Goal: Information Seeking & Learning: Find specific fact

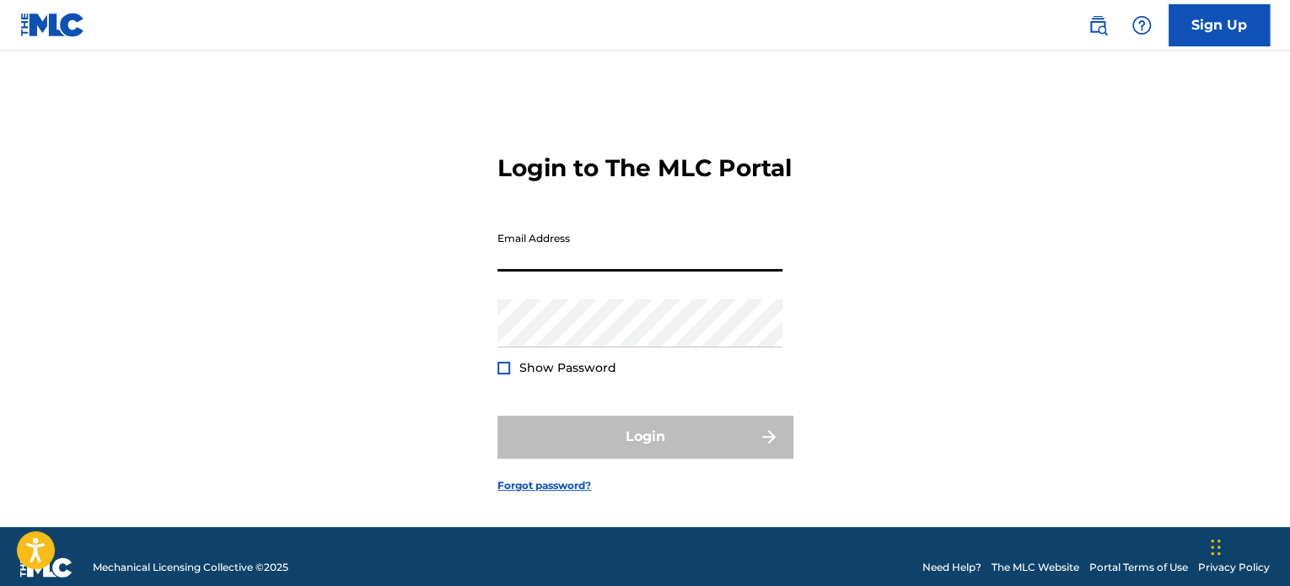
type input "[EMAIL_ADDRESS][DOMAIN_NAME]"
click at [651, 370] on div "Password Show Password" at bounding box center [639, 337] width 285 height 76
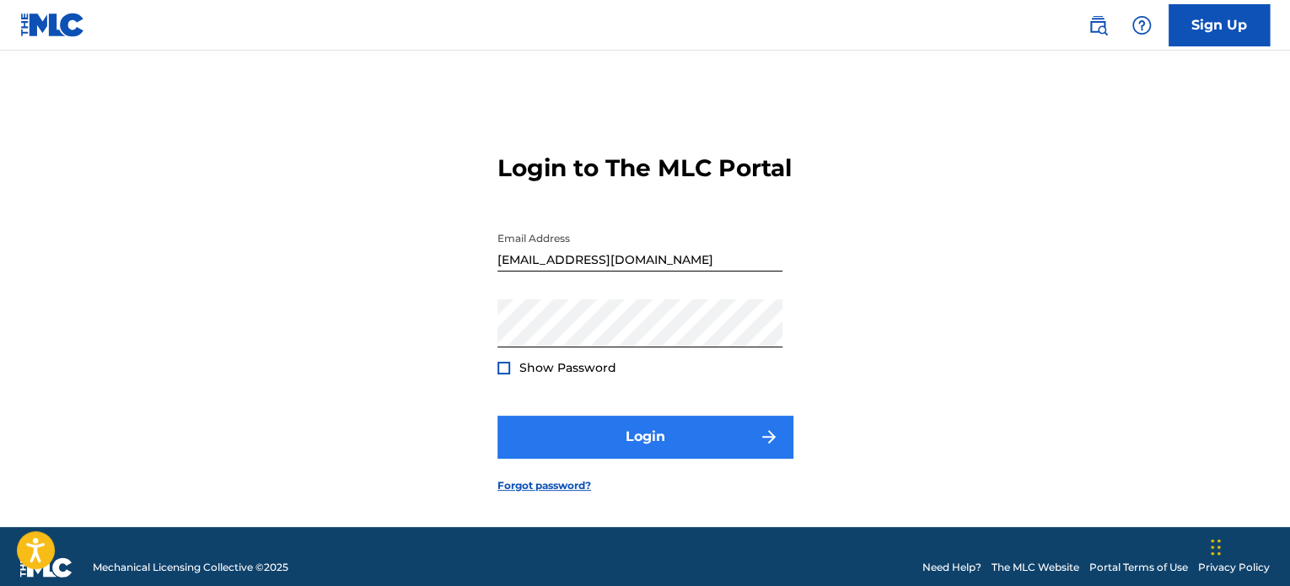
drag, startPoint x: 684, startPoint y: 515, endPoint x: 685, endPoint y: 462, distance: 53.1
click at [683, 508] on form "Login to The MLC Portal Email Address [EMAIL_ADDRESS][DOMAIN_NAME] Password Sho…" at bounding box center [644, 310] width 295 height 434
click at [685, 458] on button "Login" at bounding box center [644, 437] width 295 height 42
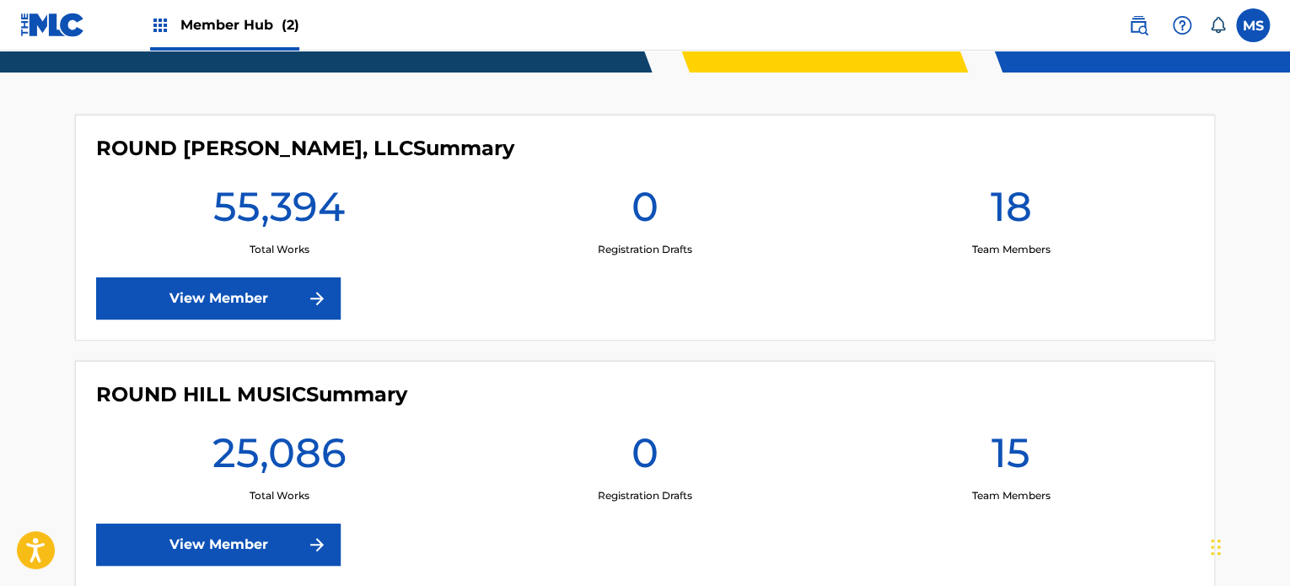
click at [299, 518] on div "ROUND HILL MUSIC Summary 25,086 Total Works 0 Registration Drafts 15 Team Membe…" at bounding box center [645, 474] width 1140 height 226
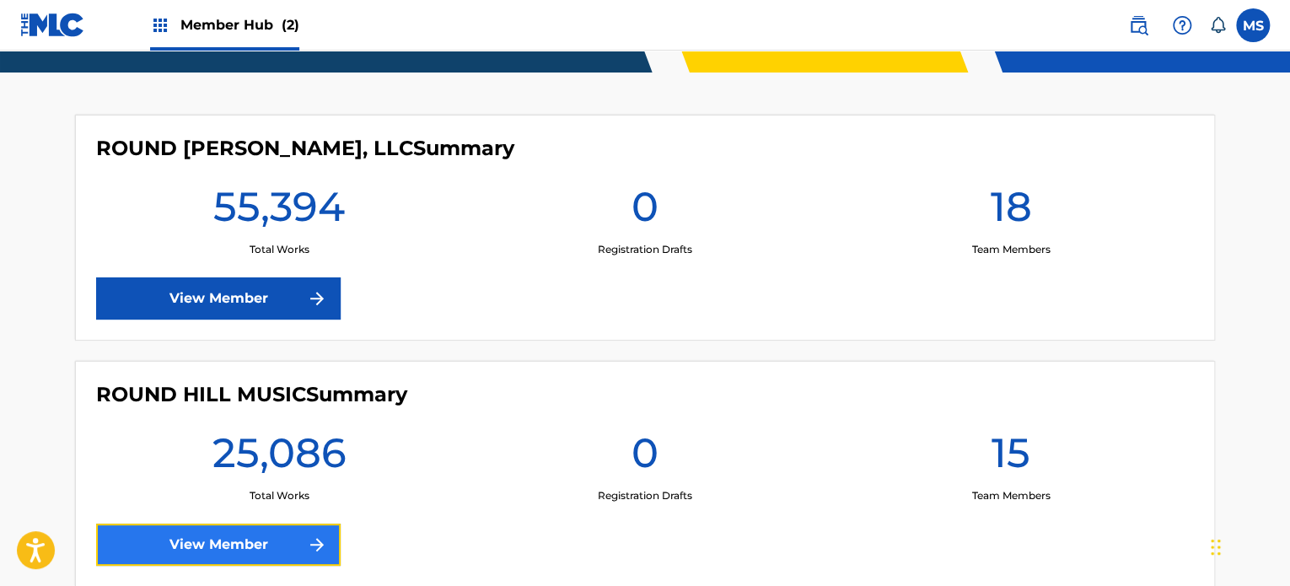
click at [297, 542] on link "View Member" at bounding box center [218, 544] width 244 height 42
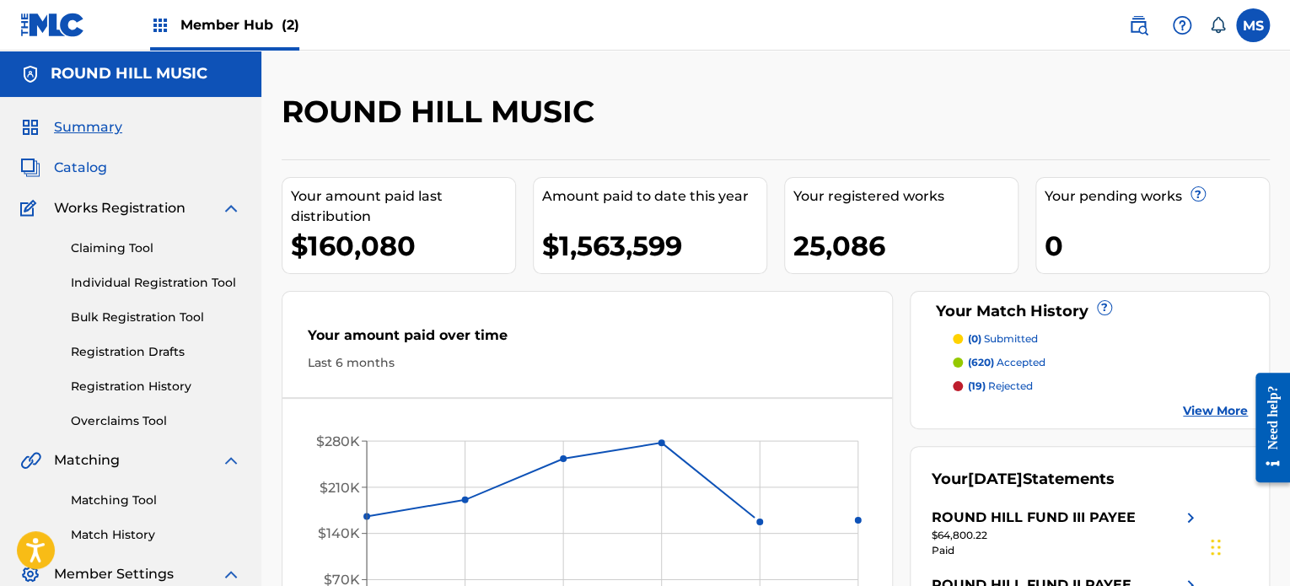
click at [93, 161] on span "Catalog" at bounding box center [80, 168] width 53 height 20
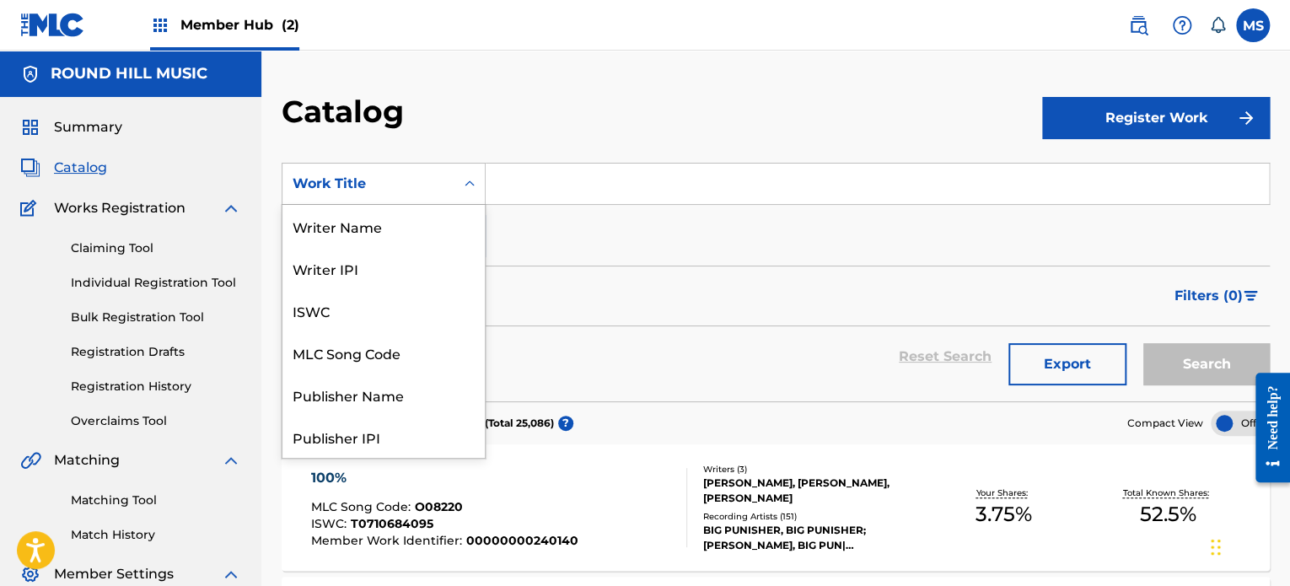
click at [341, 172] on div "Work Title" at bounding box center [368, 184] width 172 height 32
click at [373, 345] on div "MLC Song Code" at bounding box center [383, 352] width 202 height 42
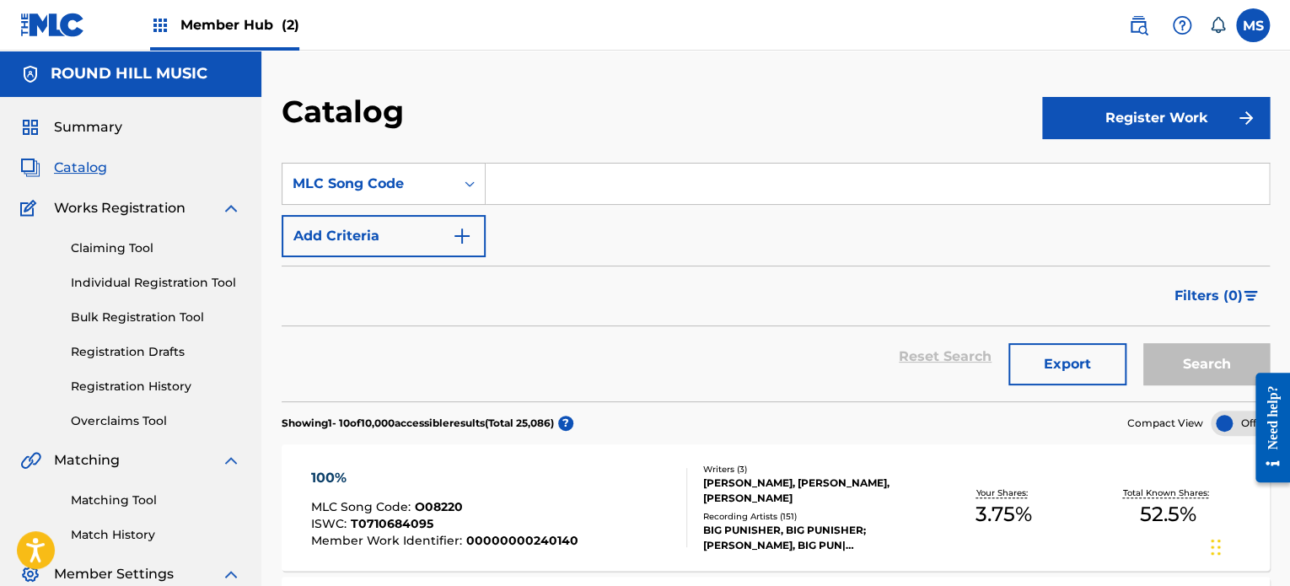
click at [597, 179] on input "Search Form" at bounding box center [876, 184] width 783 height 40
paste input "TE1XGW"
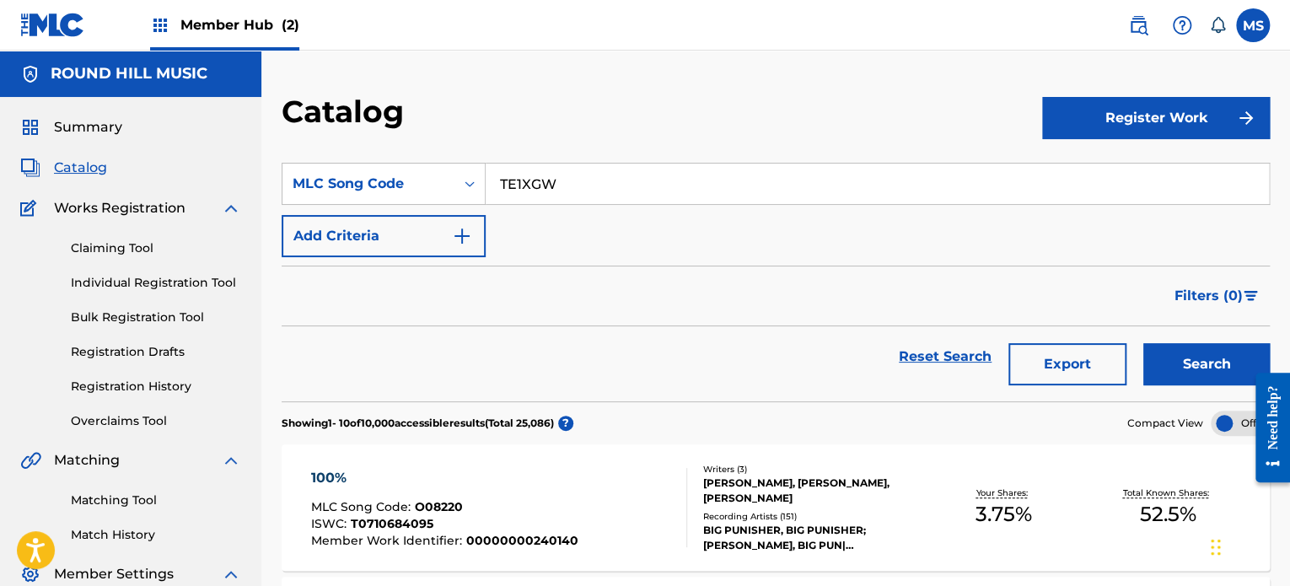
type input "TE1XGW"
click at [1215, 376] on button "Search" at bounding box center [1206, 364] width 126 height 42
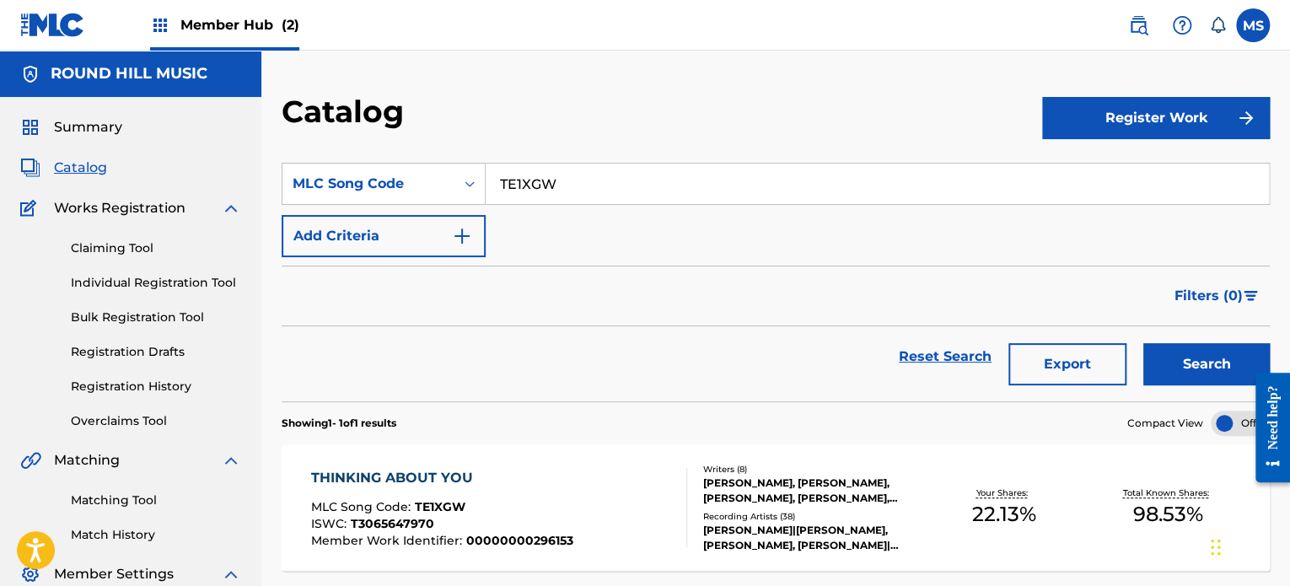
click at [590, 487] on div "THINKING ABOUT YOU MLC Song Code : TE1XGW ISWC : T3065647970 Member Work Identi…" at bounding box center [498, 507] width 375 height 79
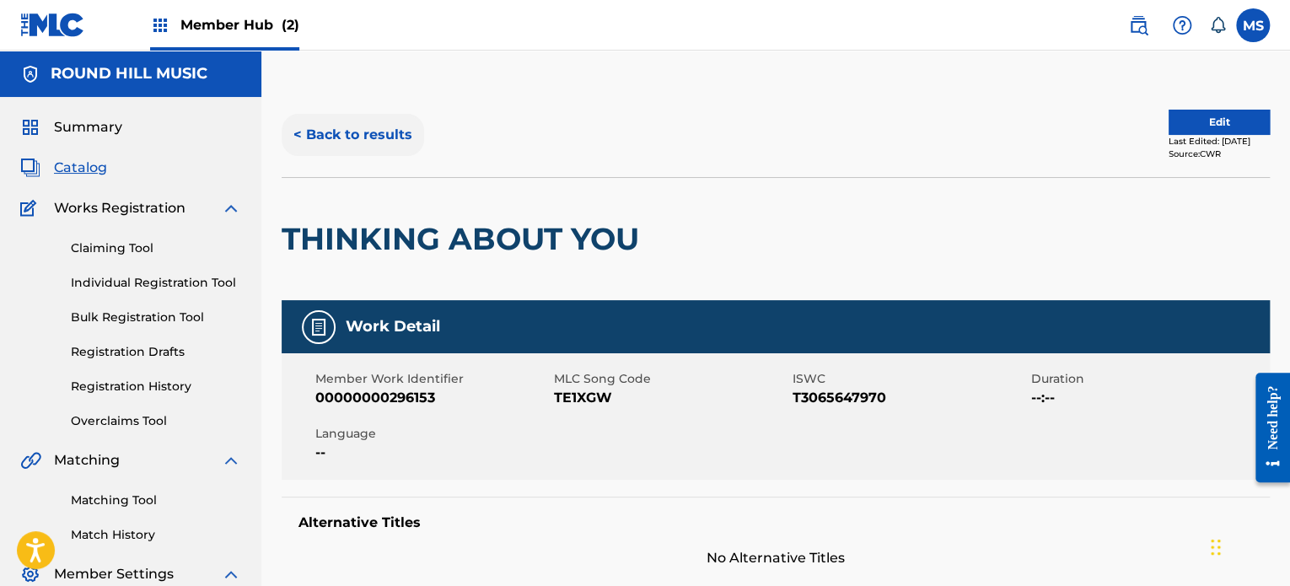
click at [374, 134] on button "< Back to results" at bounding box center [353, 135] width 142 height 42
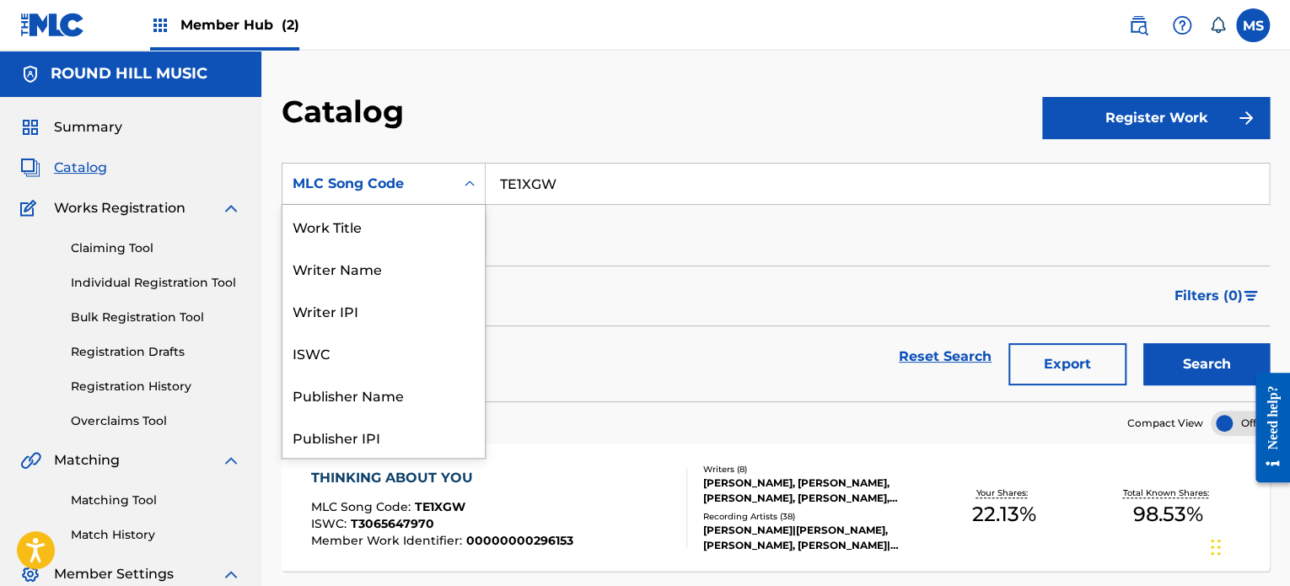
click at [445, 177] on div "MLC Song Code" at bounding box center [368, 184] width 172 height 32
click at [401, 225] on div "Work Title" at bounding box center [383, 226] width 202 height 42
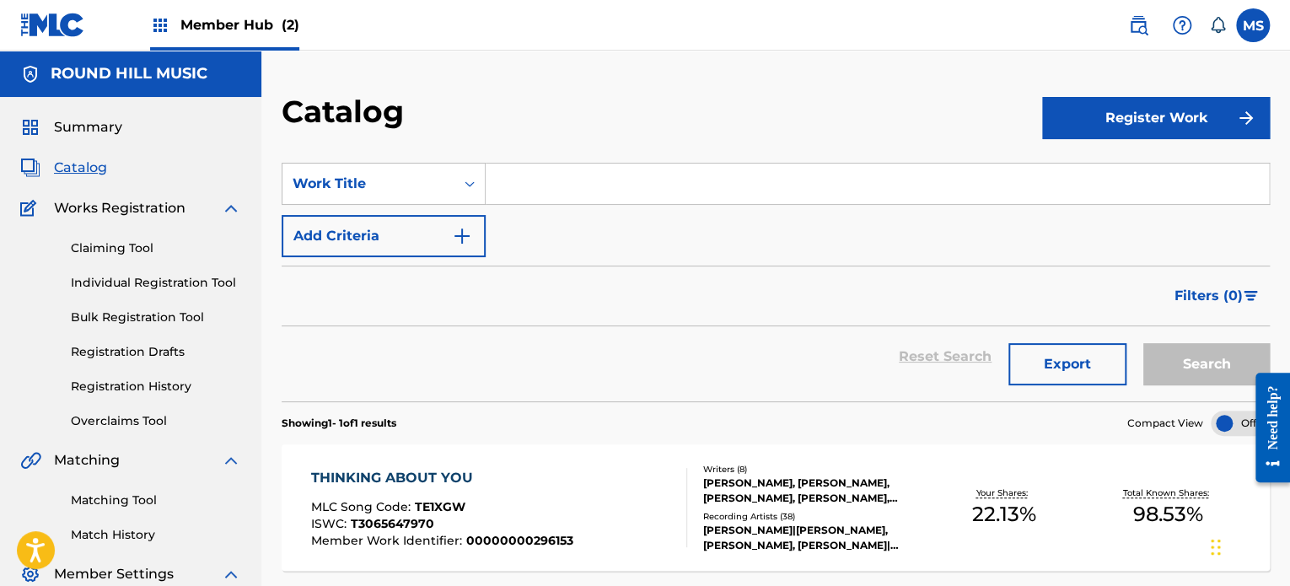
click at [678, 222] on div "SearchWithCriteriae8455072-eb93-4fc6-826a-8ad4f32c0715 Work Title Add Criteria" at bounding box center [776, 210] width 988 height 94
click at [655, 186] on input "Search Form" at bounding box center [876, 184] width 783 height 40
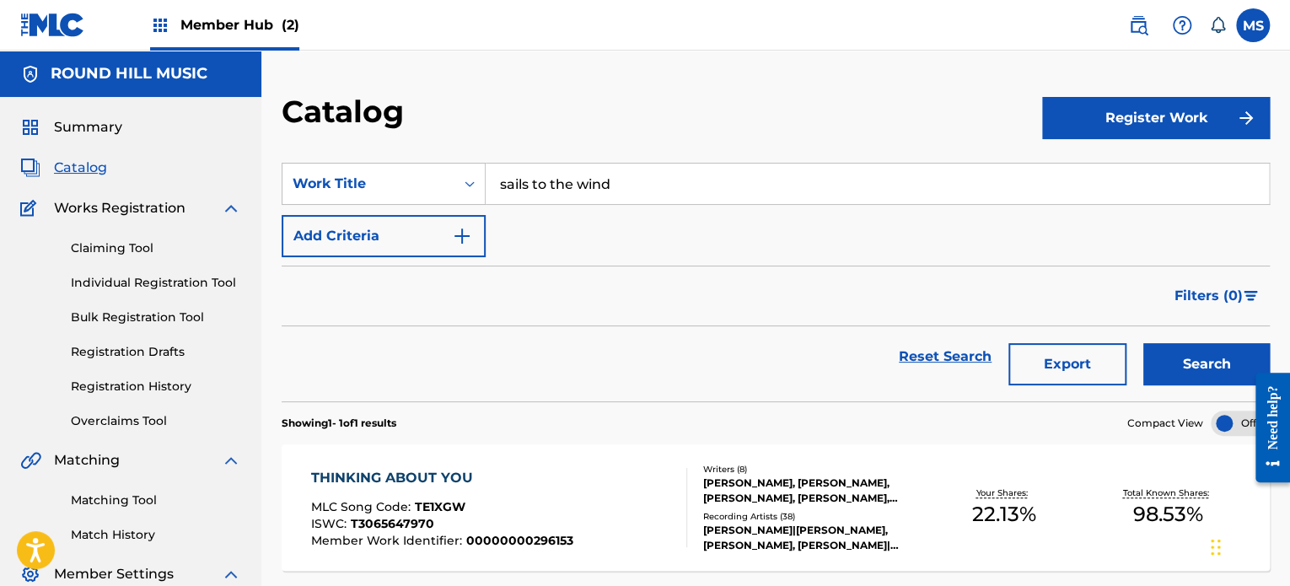
click at [1143, 343] on button "Search" at bounding box center [1206, 364] width 126 height 42
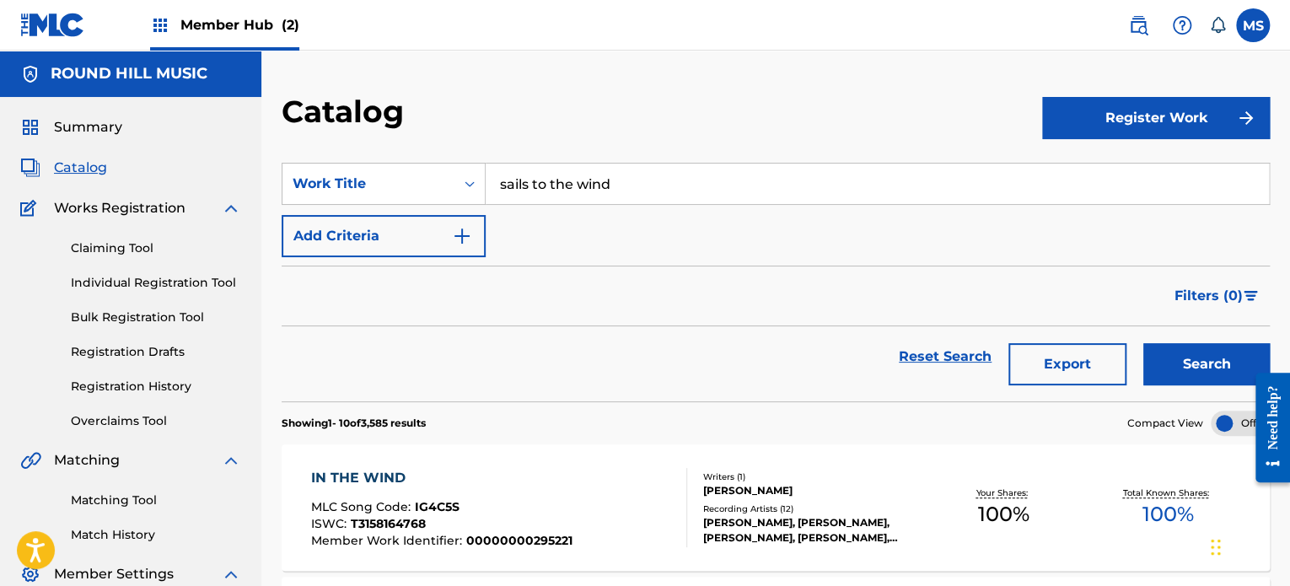
click at [708, 182] on input "sails to the wind" at bounding box center [876, 184] width 783 height 40
type input "[PERSON_NAME]"
click at [1143, 343] on button "Search" at bounding box center [1206, 364] width 126 height 42
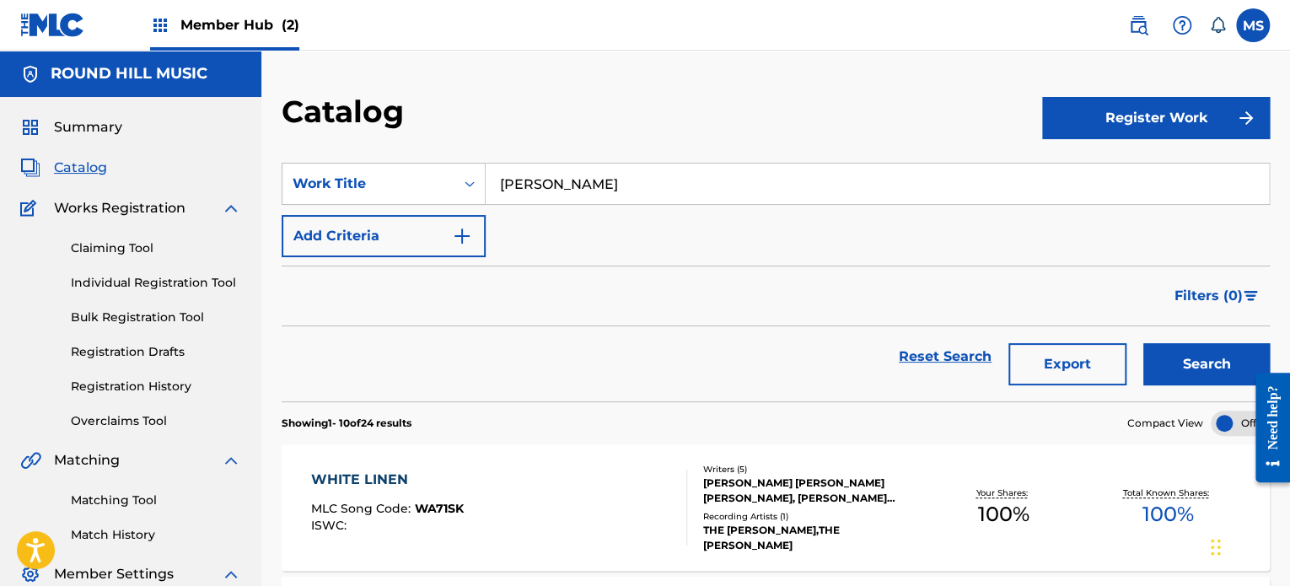
click at [201, 25] on span "Member Hub (2)" at bounding box center [239, 24] width 119 height 19
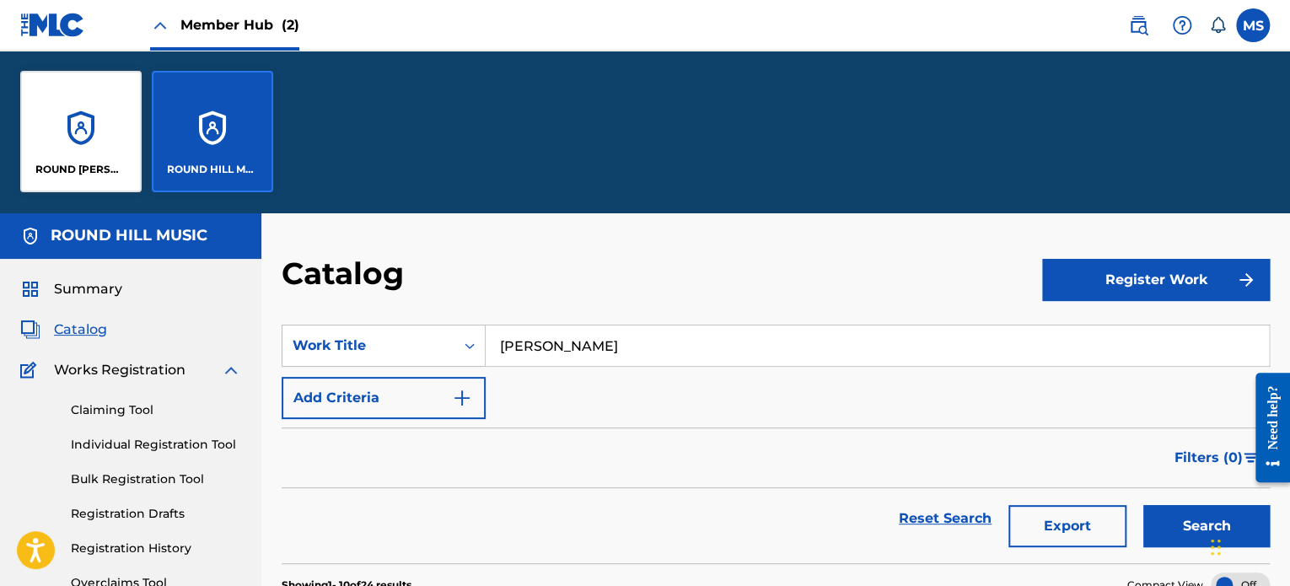
click at [227, 133] on div "ROUND HILL MUSIC" at bounding box center [212, 131] width 121 height 121
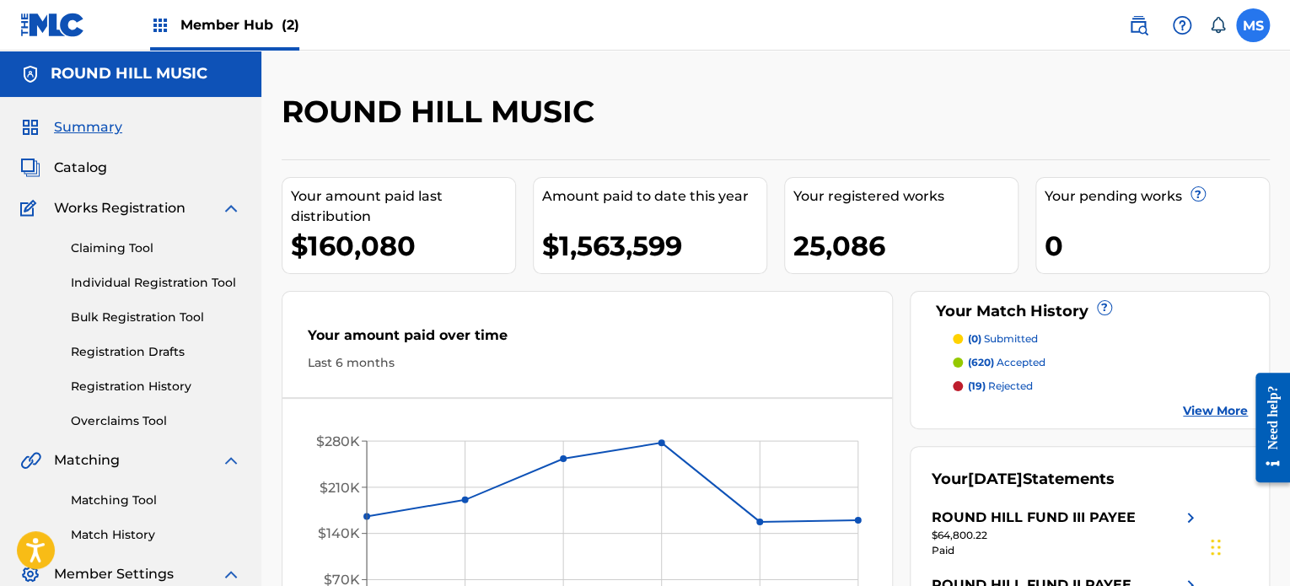
click at [1260, 33] on label at bounding box center [1253, 25] width 34 height 34
click at [1252, 25] on input "[PERSON_NAME] [EMAIL_ADDRESS][DOMAIN_NAME] Notification Preferences Profile Log…" at bounding box center [1252, 25] width 0 height 0
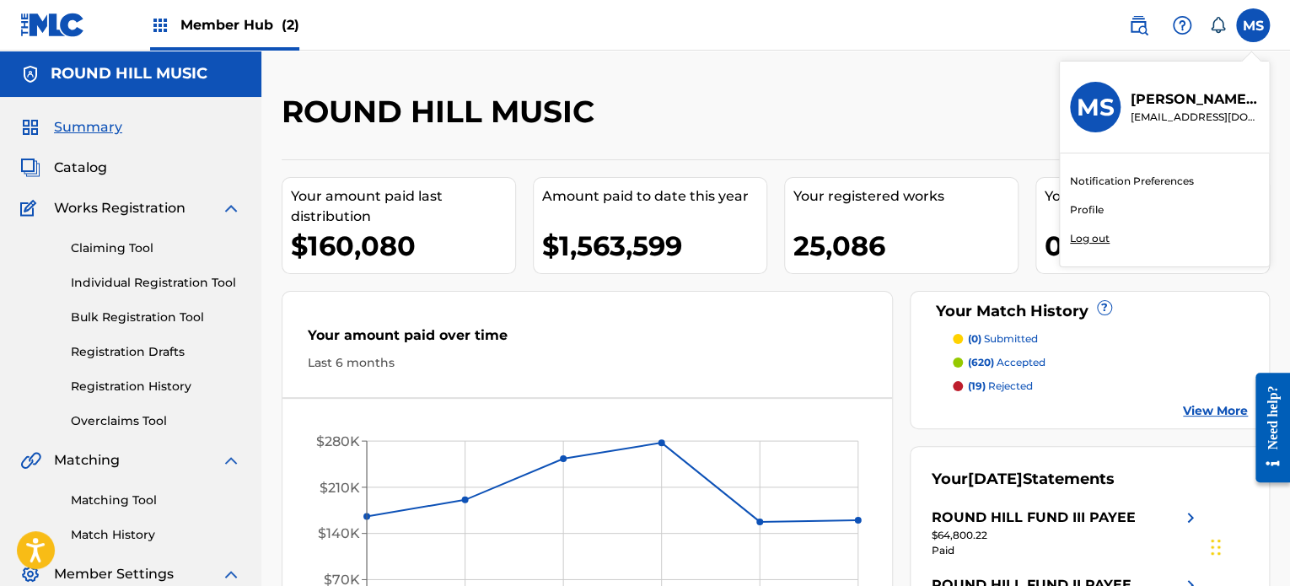
click at [1082, 216] on link "Profile" at bounding box center [1087, 209] width 34 height 15
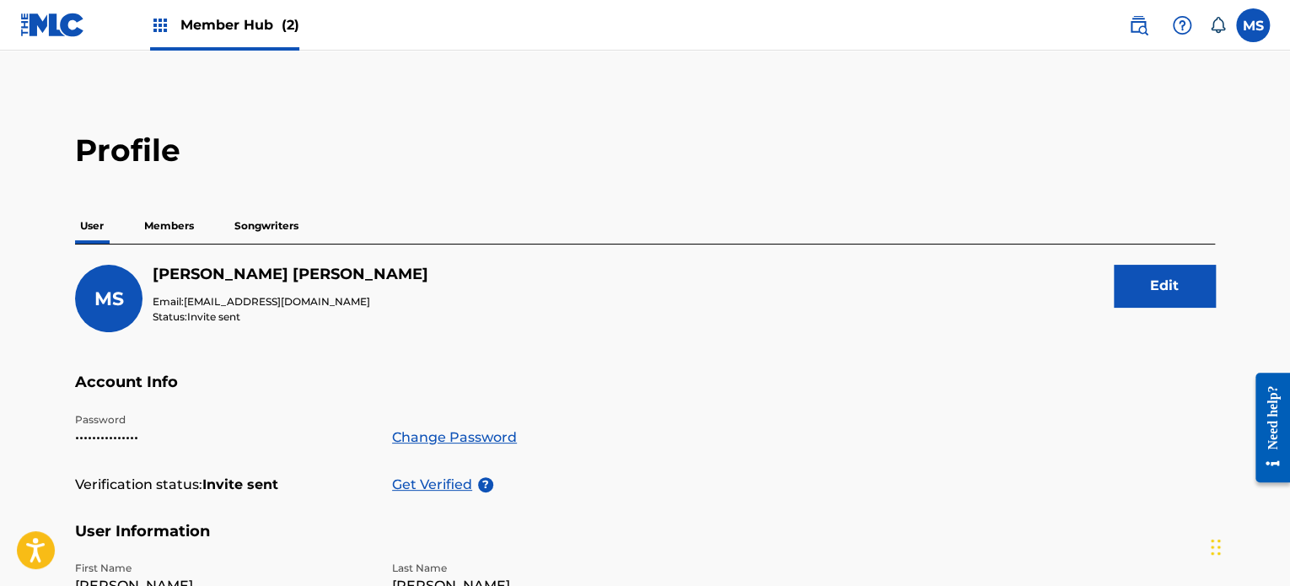
click at [164, 230] on p "Members" at bounding box center [169, 225] width 60 height 35
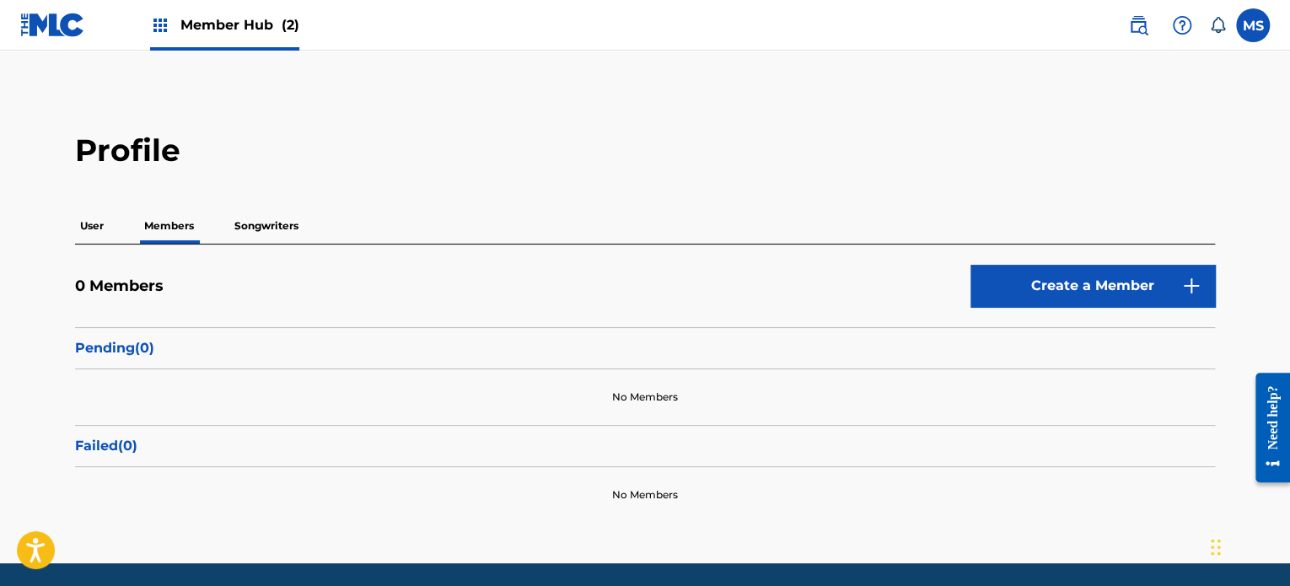
click at [56, 26] on img at bounding box center [52, 25] width 65 height 24
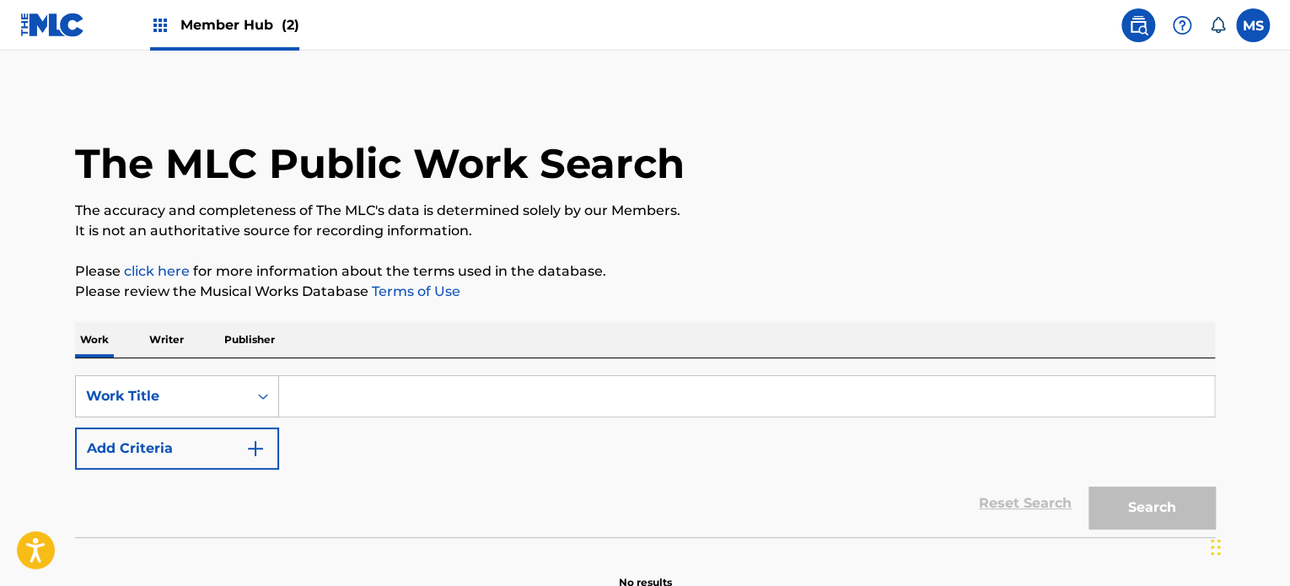
click at [344, 394] on input "Search Form" at bounding box center [746, 396] width 935 height 40
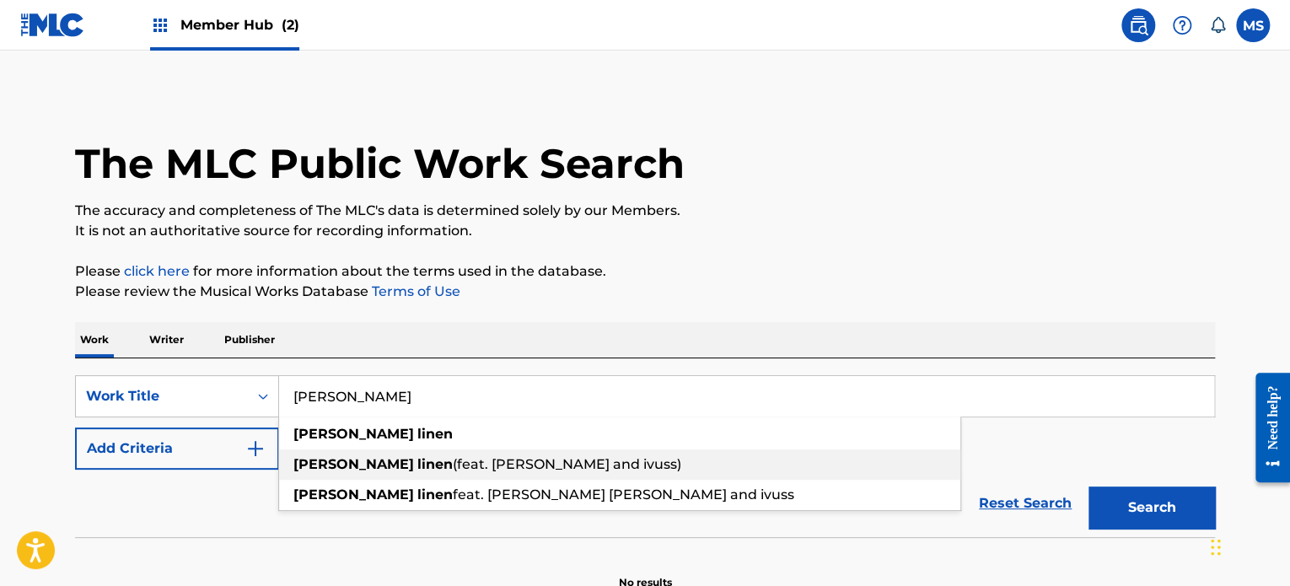
click at [728, 453] on div "john linen (feat. alex vinca and ivuss)" at bounding box center [619, 464] width 681 height 30
type input "john linen (feat. alex vinca and ivuss)"
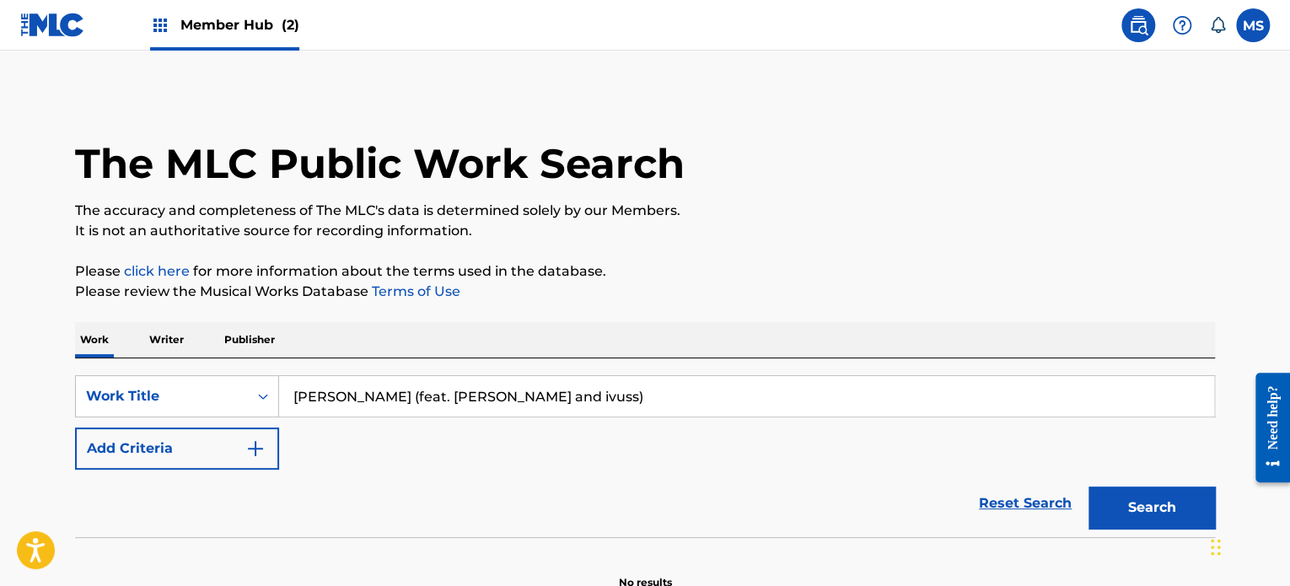
click at [1163, 485] on div "Search" at bounding box center [1147, 502] width 135 height 67
click at [1161, 499] on button "Search" at bounding box center [1151, 507] width 126 height 42
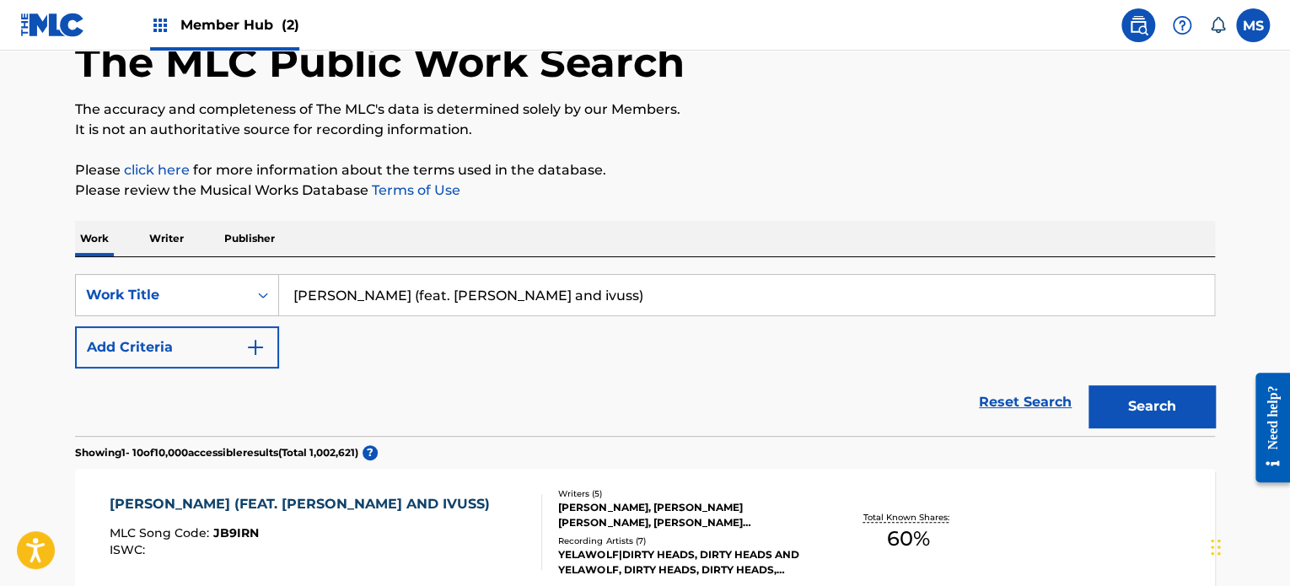
scroll to position [148, 0]
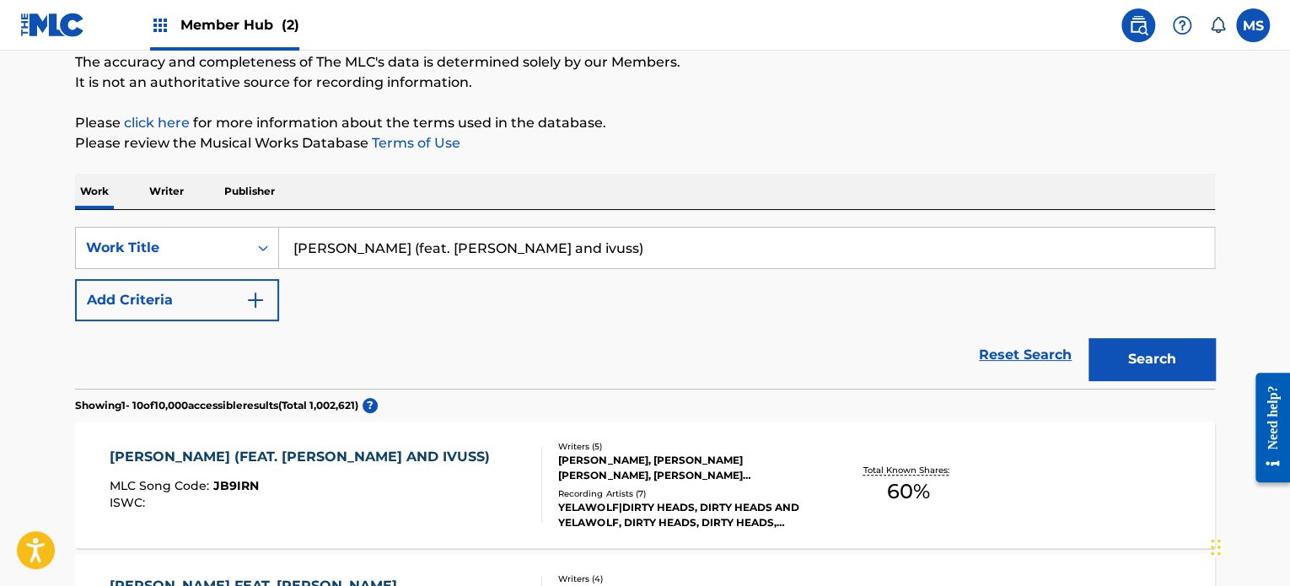
click at [363, 464] on div "JOHN LINEN (FEAT. ALEX VINCA AND IVUSS)" at bounding box center [304, 457] width 389 height 20
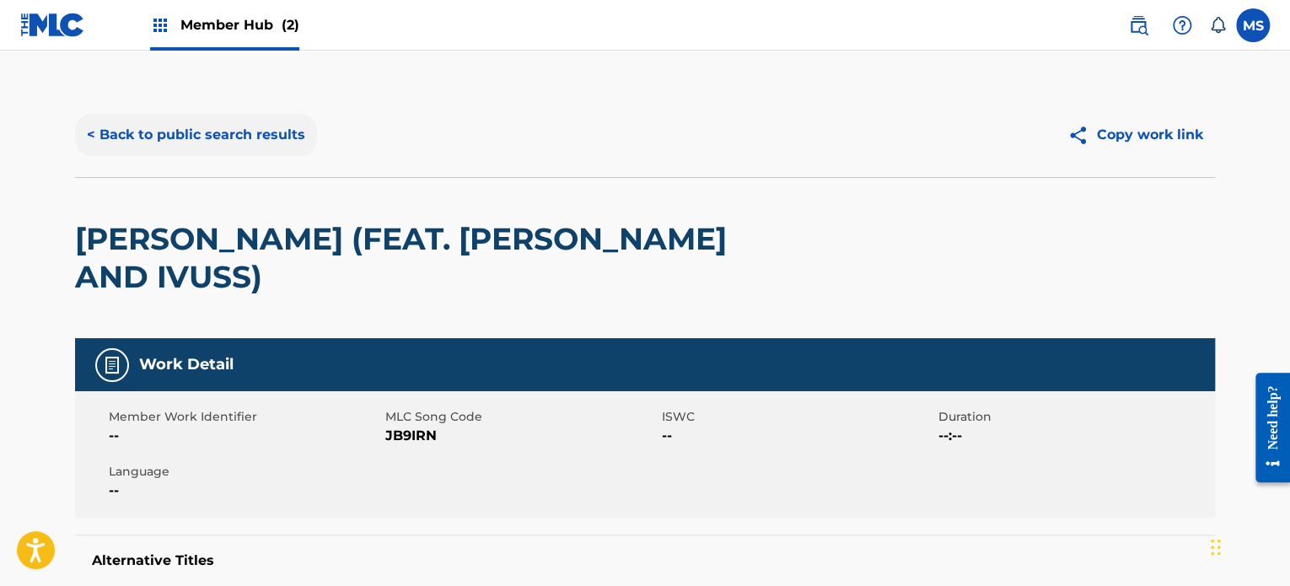
click at [264, 120] on button "< Back to public search results" at bounding box center [196, 135] width 242 height 42
